Goal: Browse casually

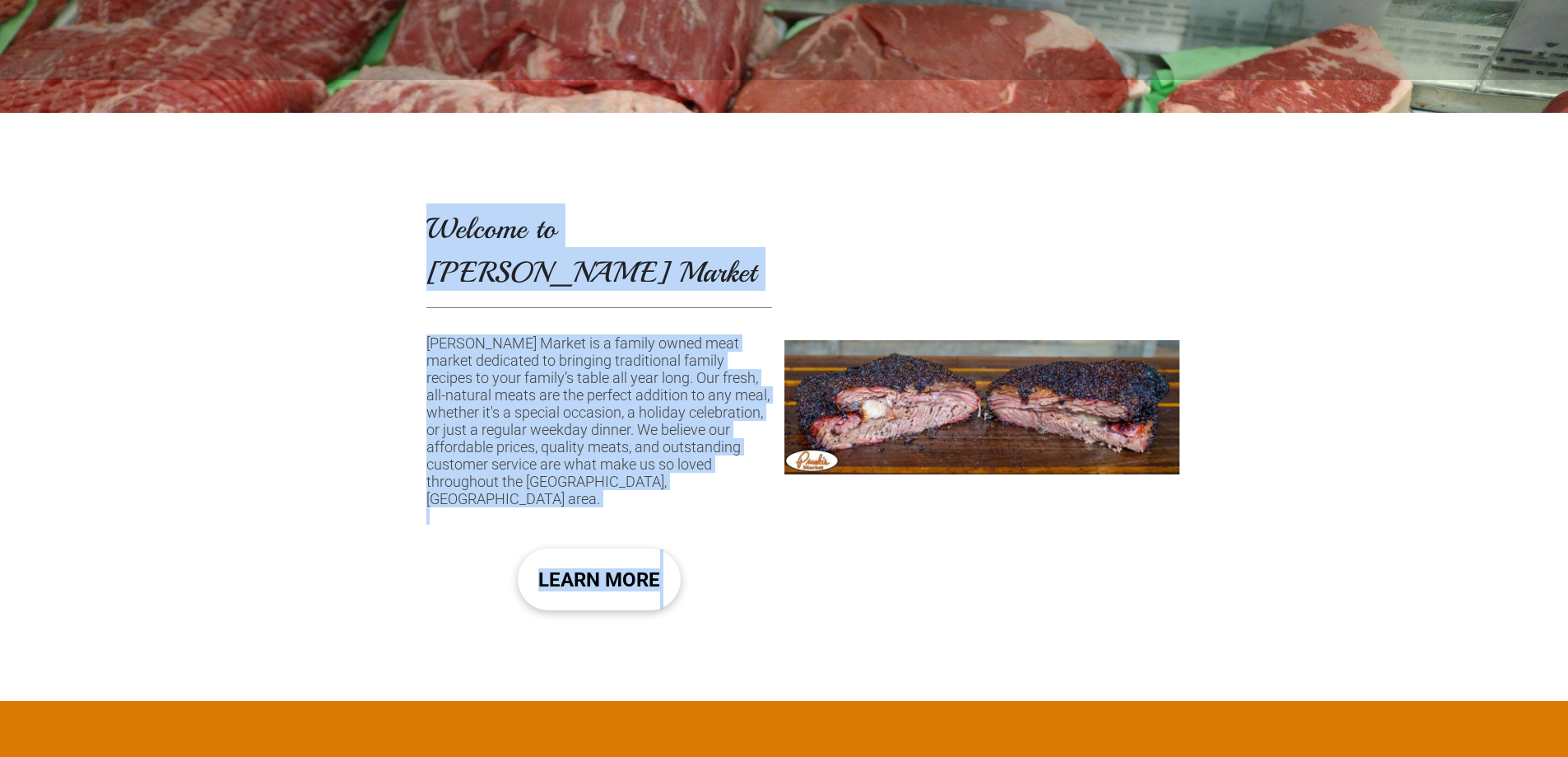
click at [286, 365] on div "Welcome to [PERSON_NAME] Market [PERSON_NAME] Market is a family owned meat mar…" at bounding box center [784, 407] width 1568 height 588
